Goal: Find contact information: Find contact information

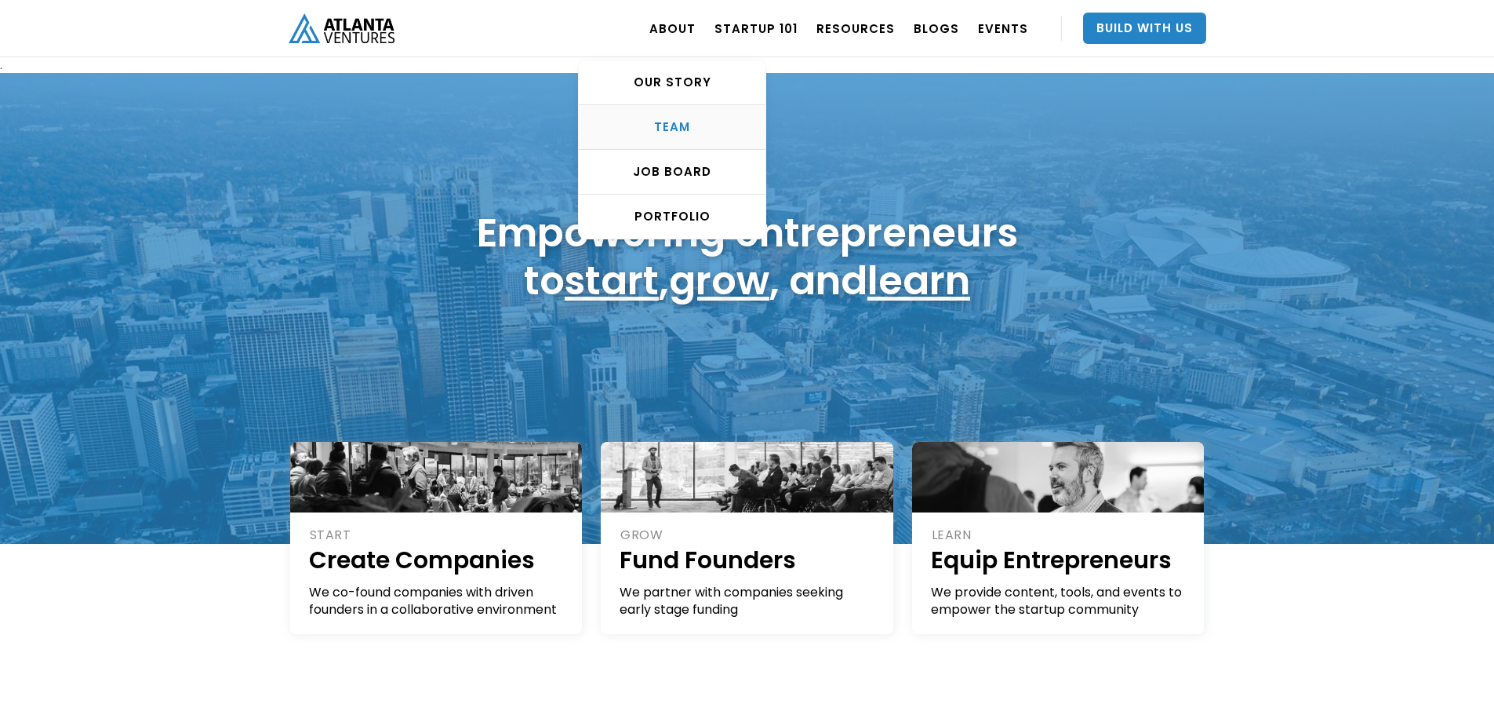
click at [693, 123] on div "TEAM" at bounding box center [672, 127] width 187 height 16
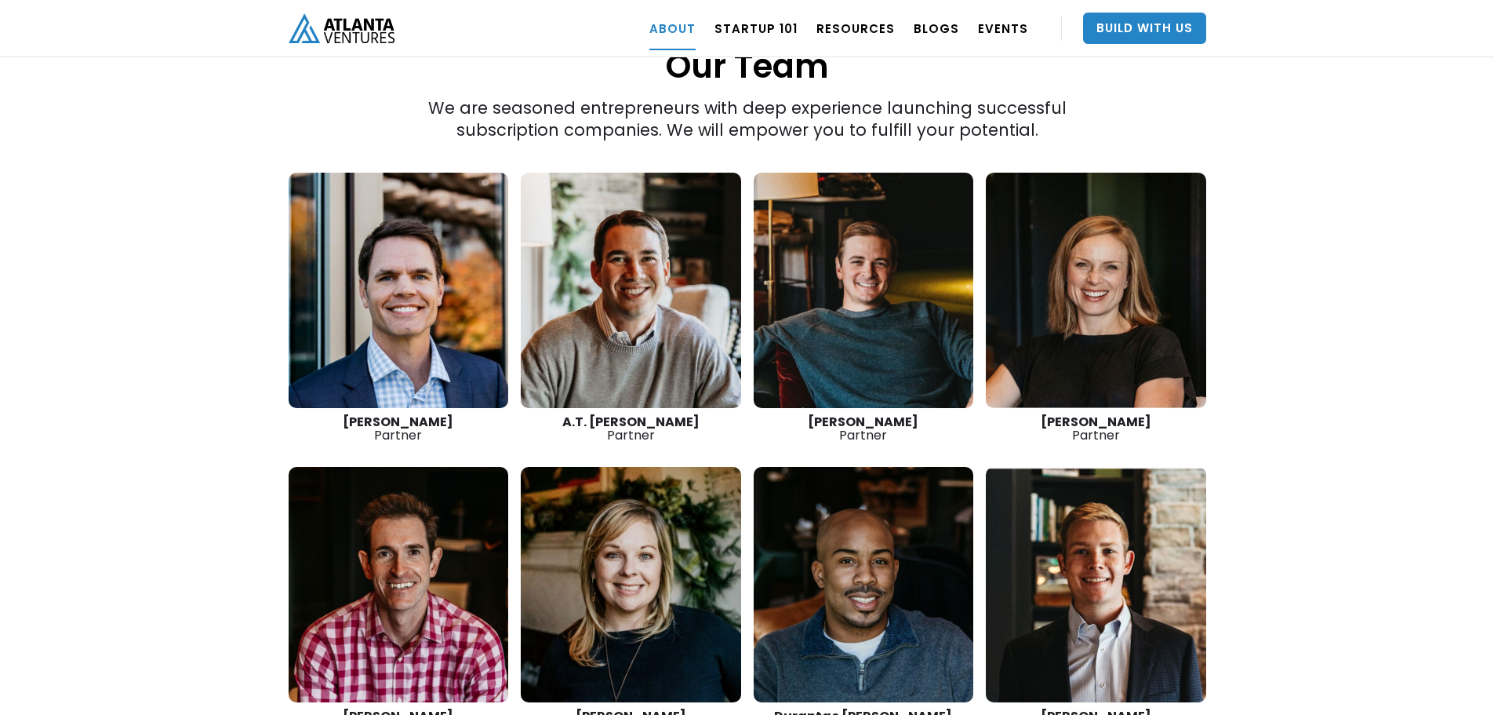
scroll to position [2220, 0]
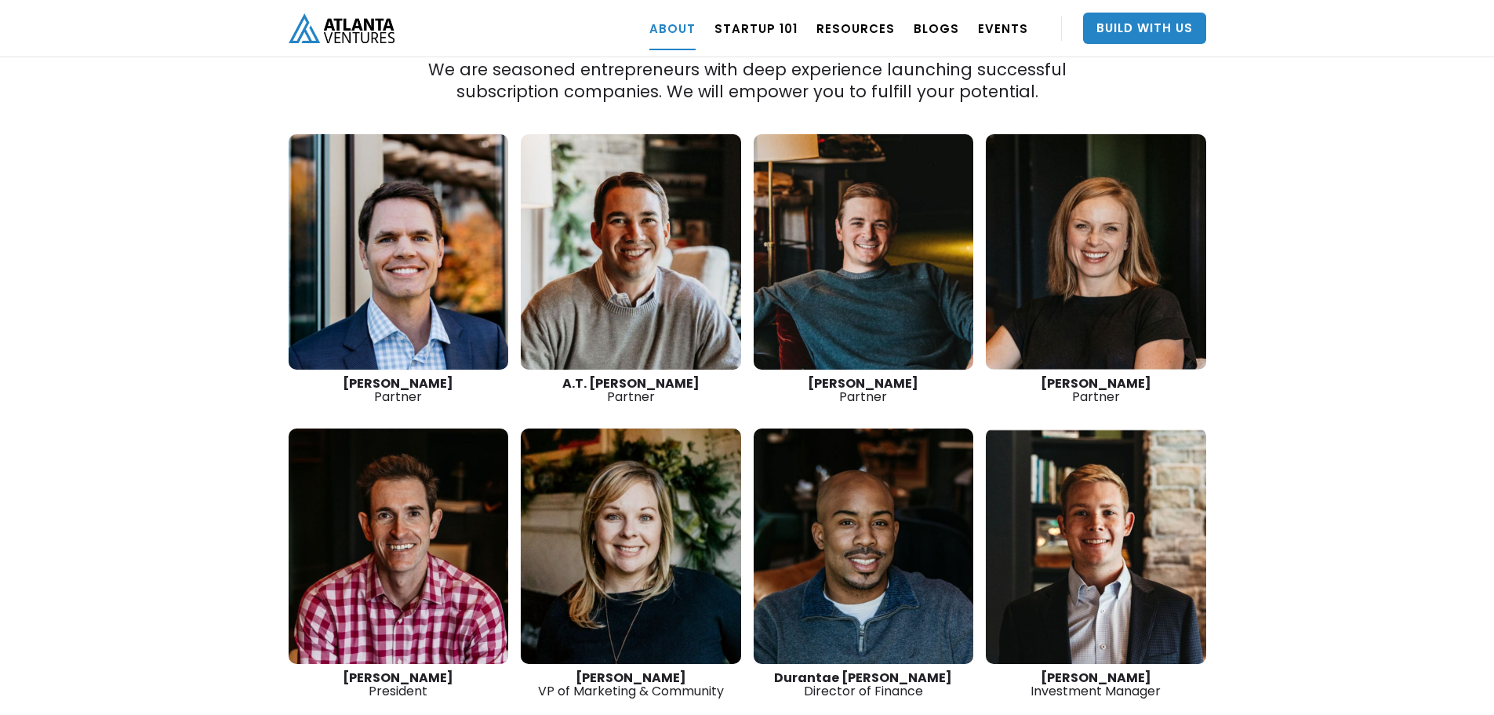
click at [423, 533] on link at bounding box center [399, 545] width 220 height 235
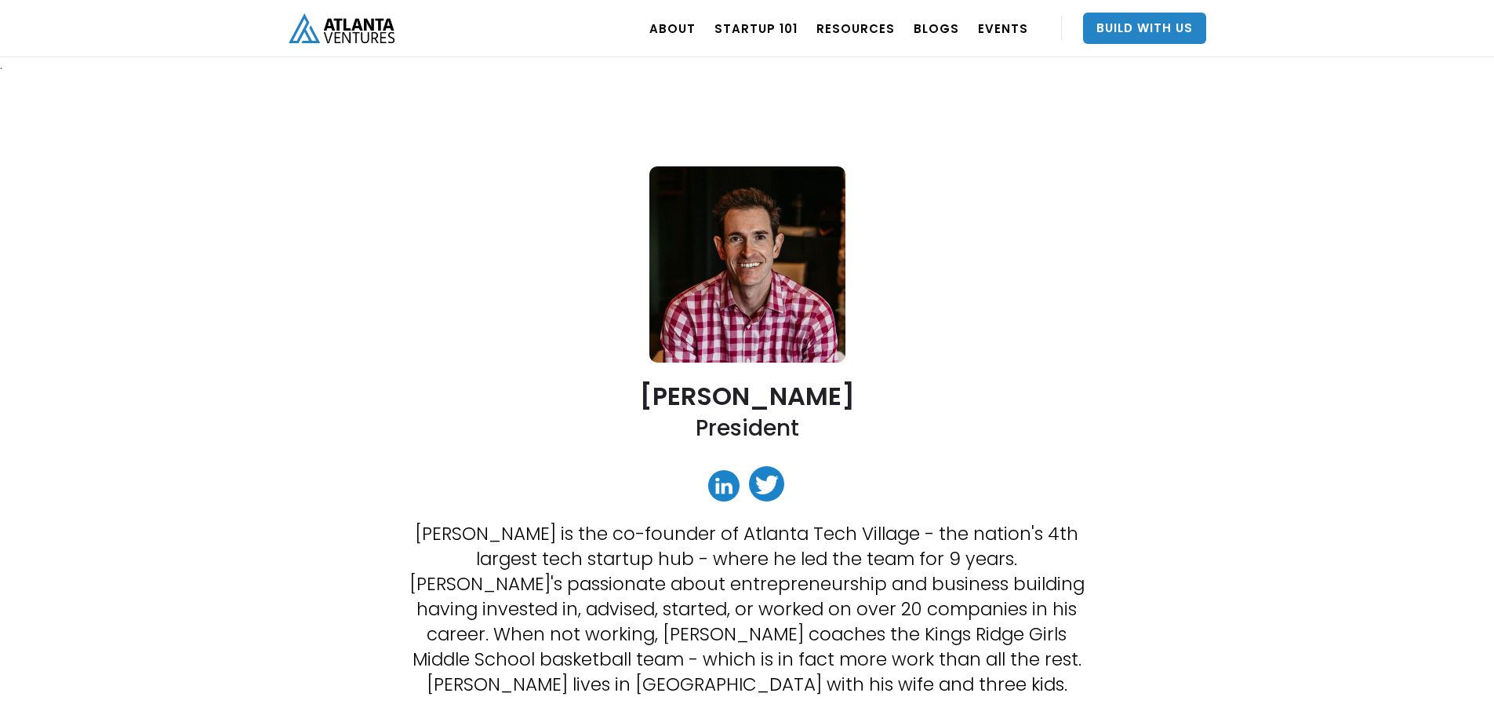
click at [367, 32] on img "home" at bounding box center [342, 27] width 106 height 29
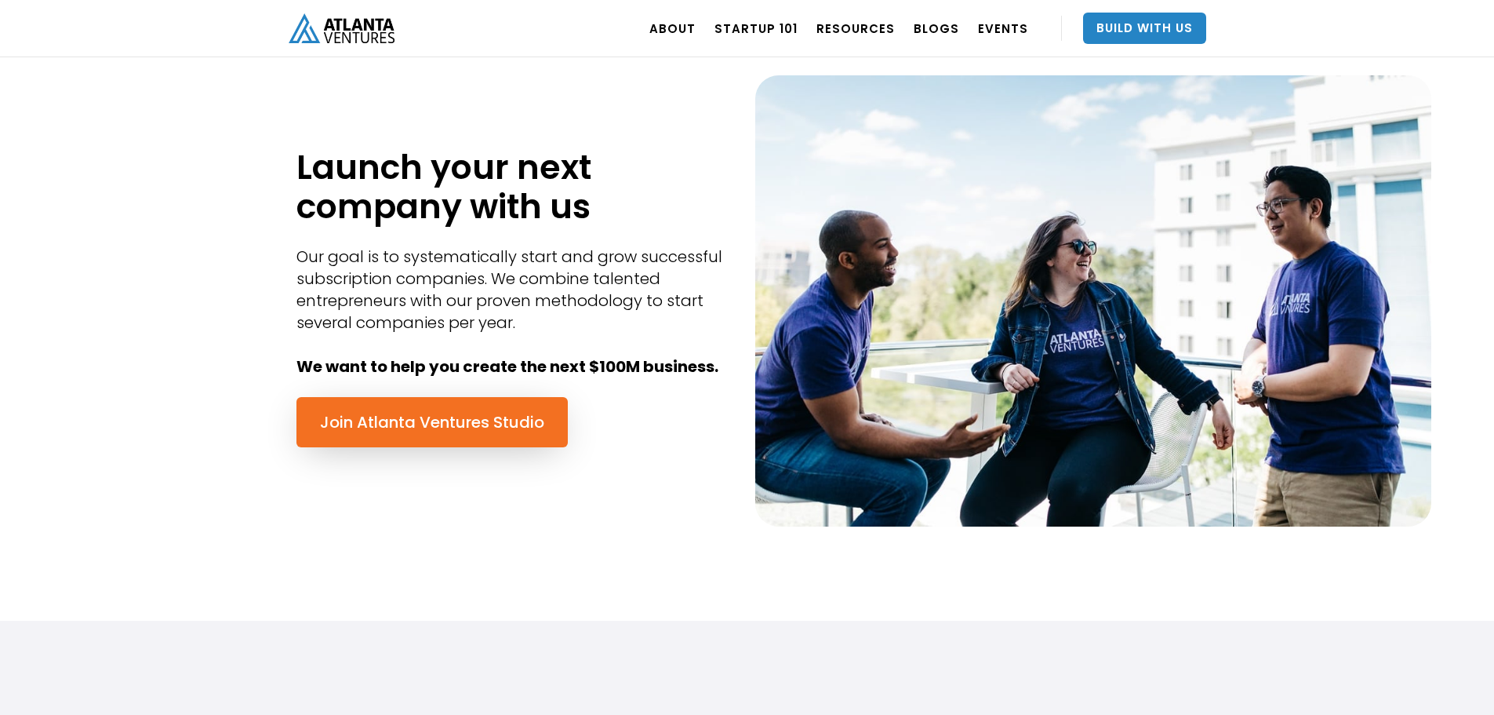
scroll to position [627, 0]
